Goal: Check status: Check status

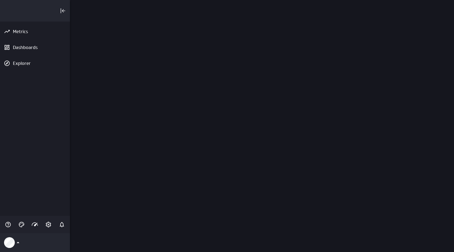
scroll to position [252, 384]
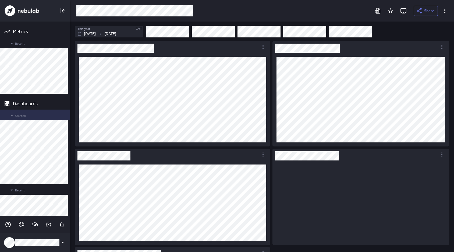
scroll to position [77, 169]
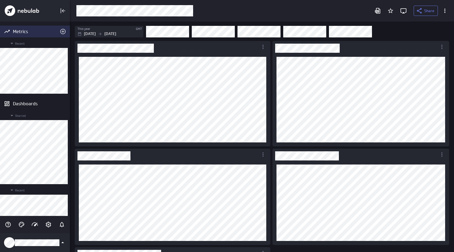
click at [28, 29] on div "Metrics" at bounding box center [35, 32] width 44 height 6
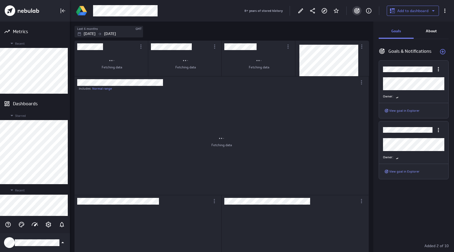
scroll to position [283, 294]
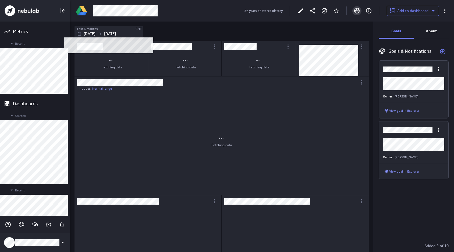
click at [109, 31] on div "[DATE] [DATE]" at bounding box center [109, 34] width 65 height 6
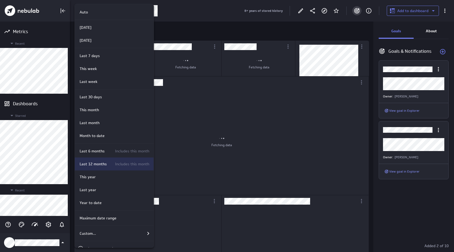
click at [95, 164] on p "Last 12 months" at bounding box center [93, 164] width 27 height 6
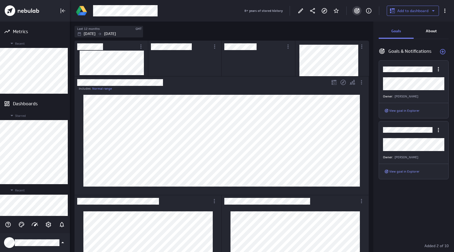
scroll to position [0, 0]
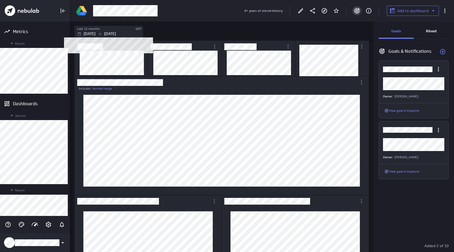
click at [95, 31] on p "[DATE]" at bounding box center [90, 34] width 12 height 6
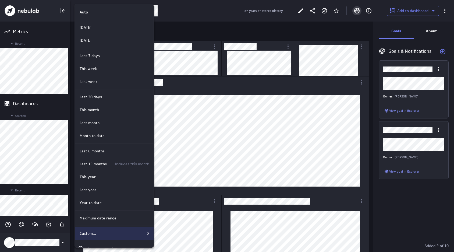
click at [94, 234] on p "Custom..." at bounding box center [88, 233] width 16 height 6
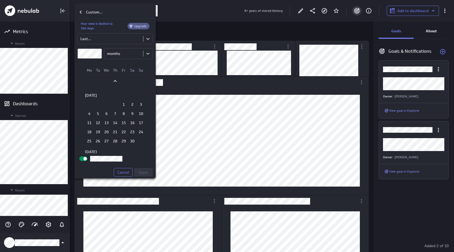
scroll to position [687, 0]
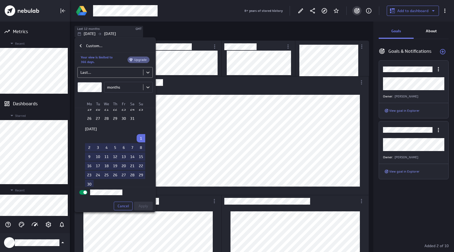
click at [101, 71] on body "Metrics Recent Dashboards Starred Recent Explorer 8+ years of stored history Ad…" at bounding box center [227, 126] width 454 height 252
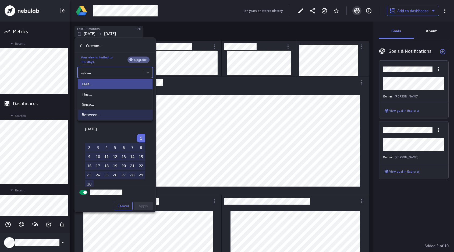
click at [98, 115] on div "Between..." at bounding box center [91, 114] width 19 height 5
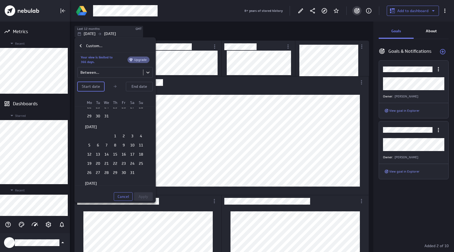
scroll to position [628, 0]
click at [113, 136] on td "1" at bounding box center [115, 138] width 9 height 8
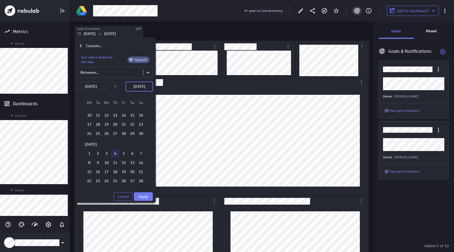
scroll to position [557, 0]
click at [92, 154] on td "1" at bounding box center [89, 154] width 9 height 8
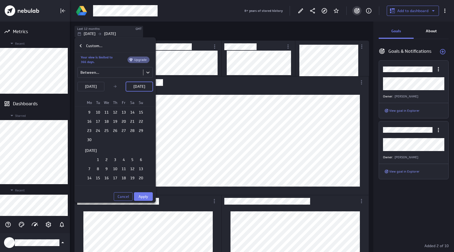
scroll to position [1264, 0]
click at [88, 139] on td "30" at bounding box center [89, 141] width 9 height 8
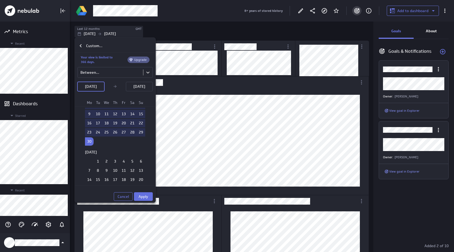
click at [148, 196] on span "Apply" at bounding box center [143, 196] width 10 height 5
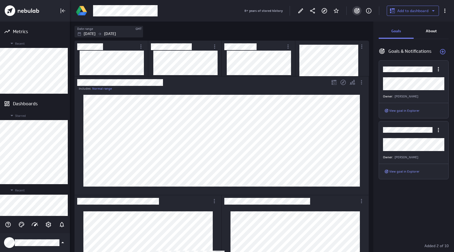
scroll to position [0, 0]
